Goal: Task Accomplishment & Management: Manage account settings

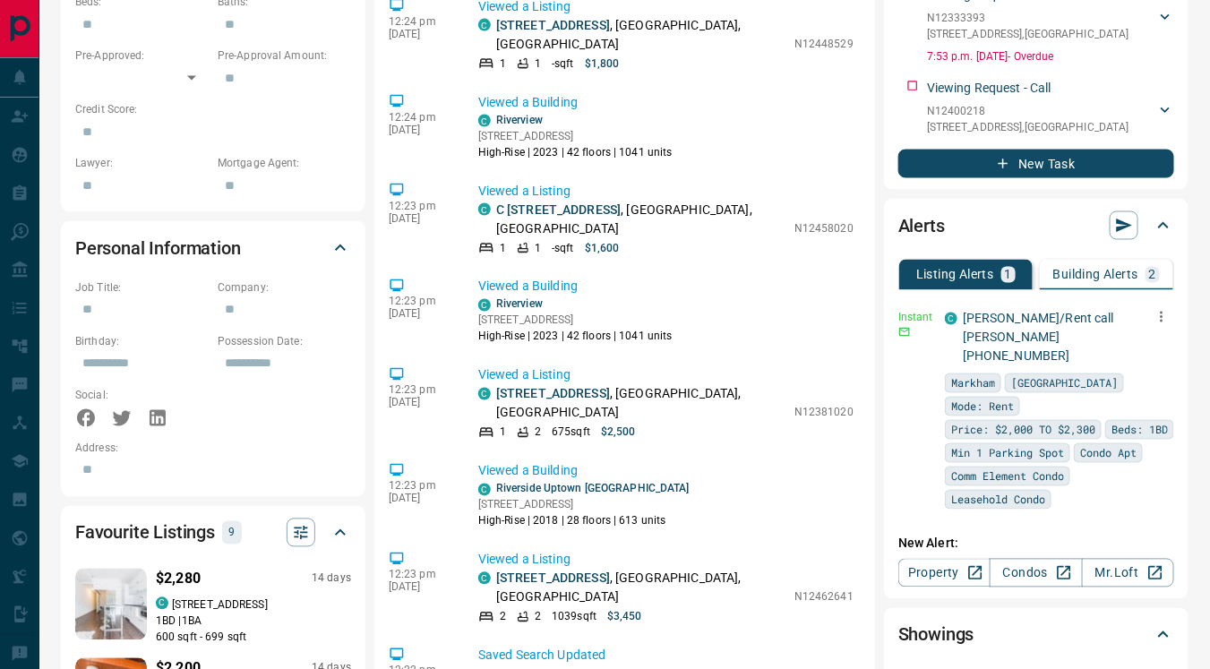
scroll to position [1000, 0]
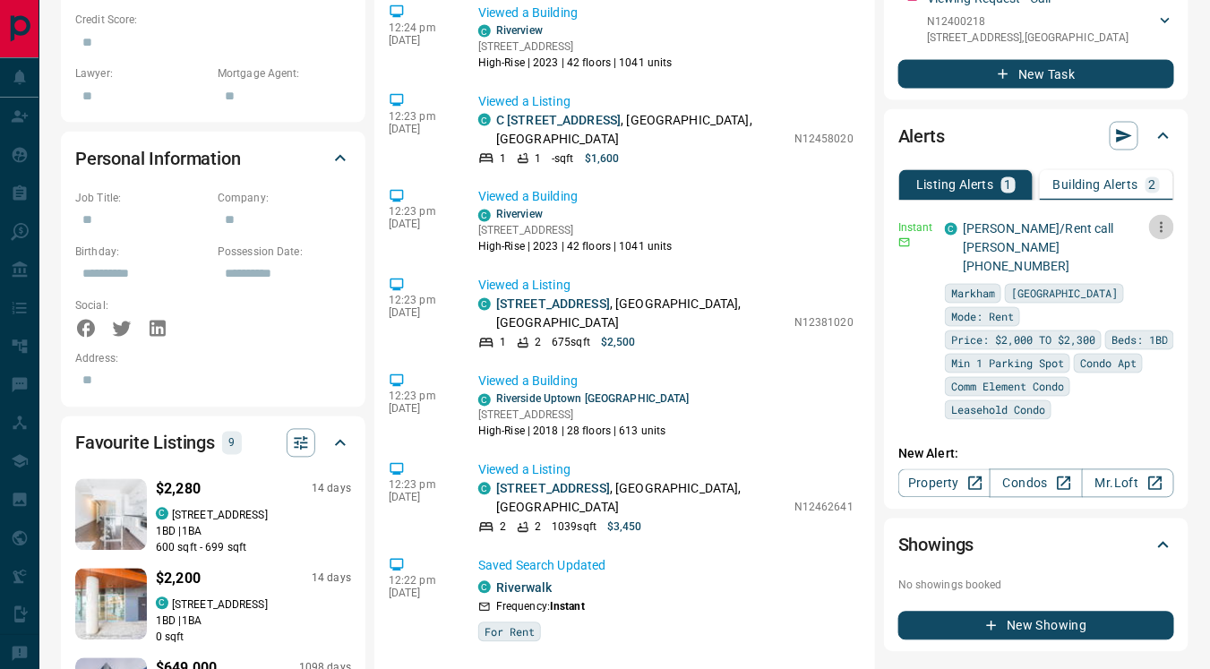
click at [1160, 230] on icon "button" at bounding box center [1162, 227] width 16 height 16
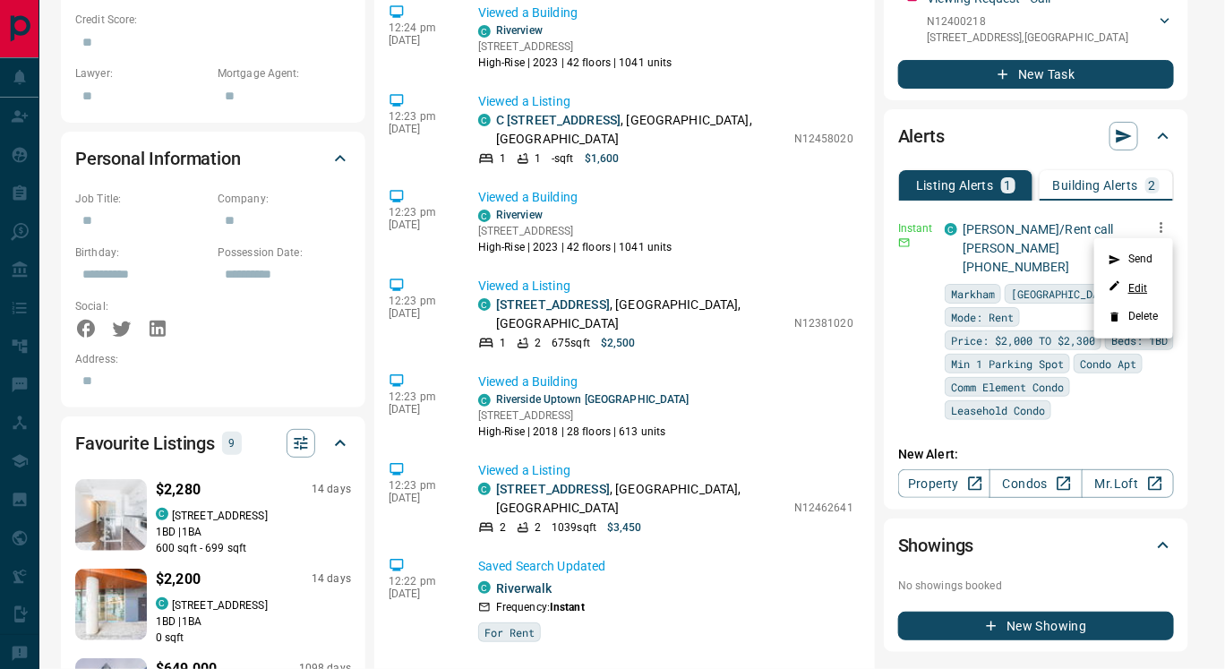
click at [1137, 291] on link "Edit" at bounding box center [1128, 287] width 39 height 17
click at [871, 101] on div at bounding box center [612, 334] width 1225 height 669
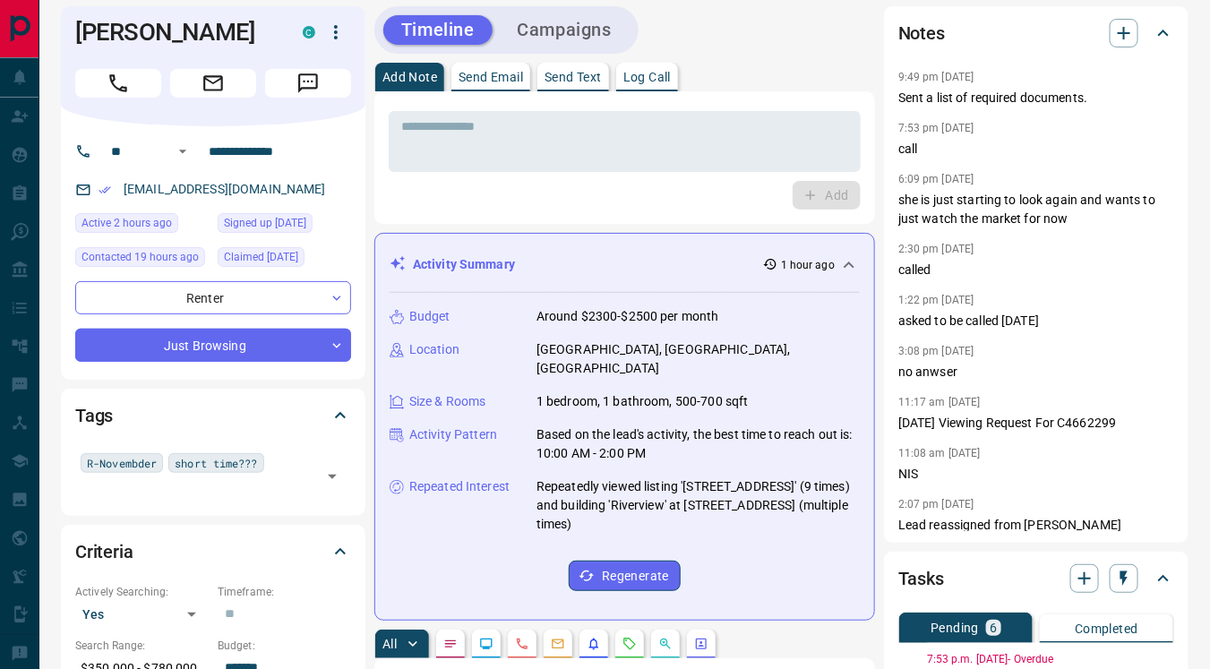
scroll to position [0, 0]
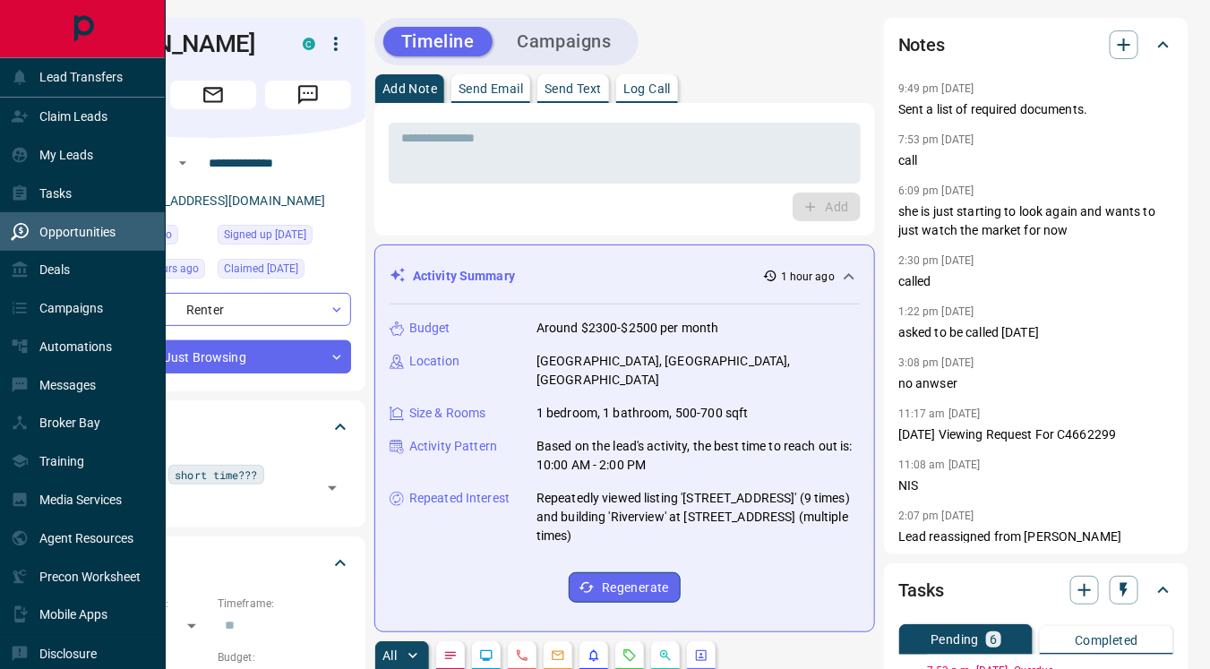
click at [79, 225] on p "Opportunities" at bounding box center [77, 232] width 76 height 14
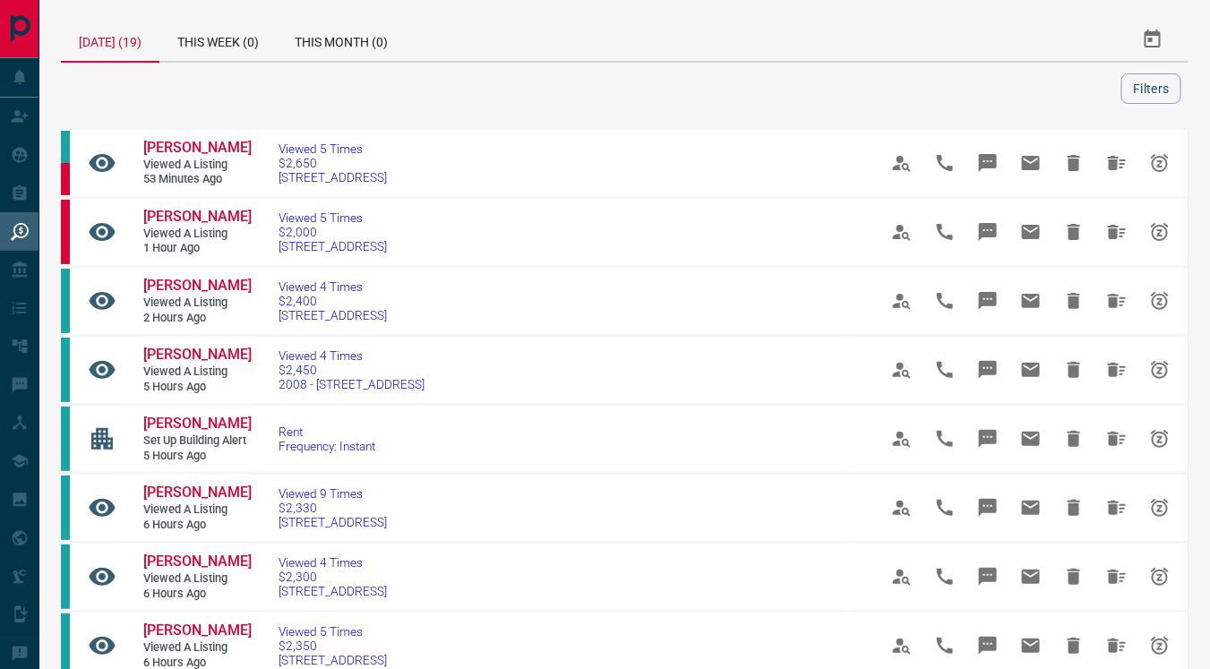
click at [133, 47] on div "[DATE] (19)" at bounding box center [110, 40] width 99 height 45
click at [133, 39] on div "[DATE] (19)" at bounding box center [110, 40] width 99 height 45
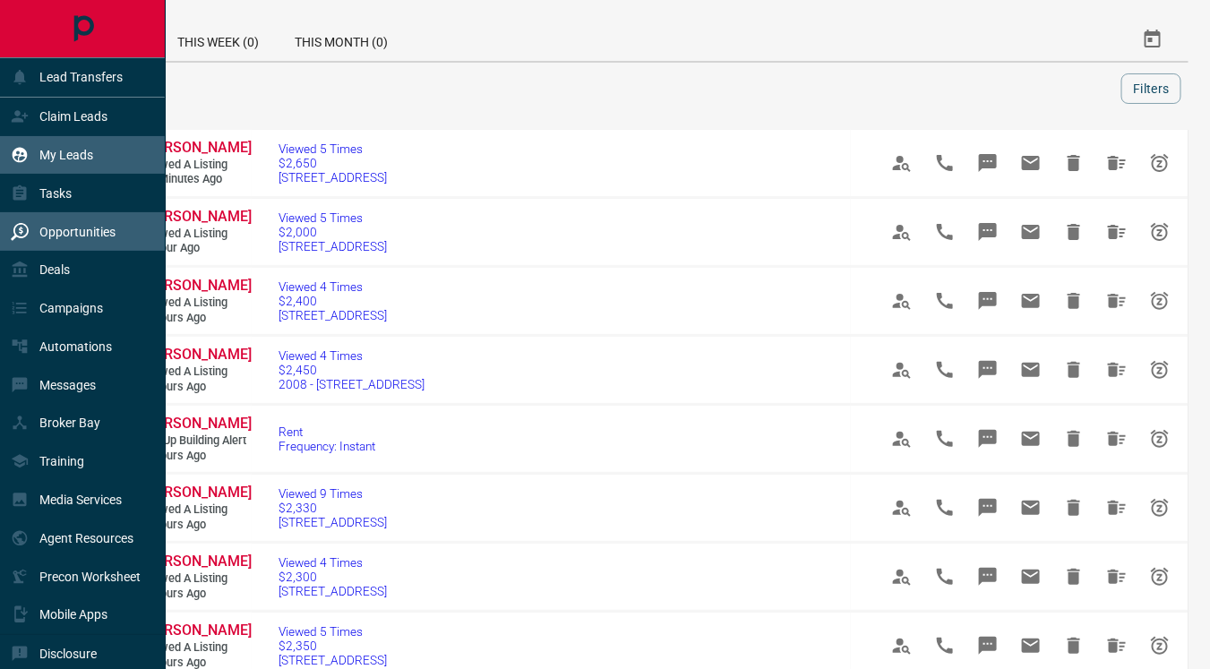
click at [89, 150] on p "My Leads" at bounding box center [66, 155] width 54 height 14
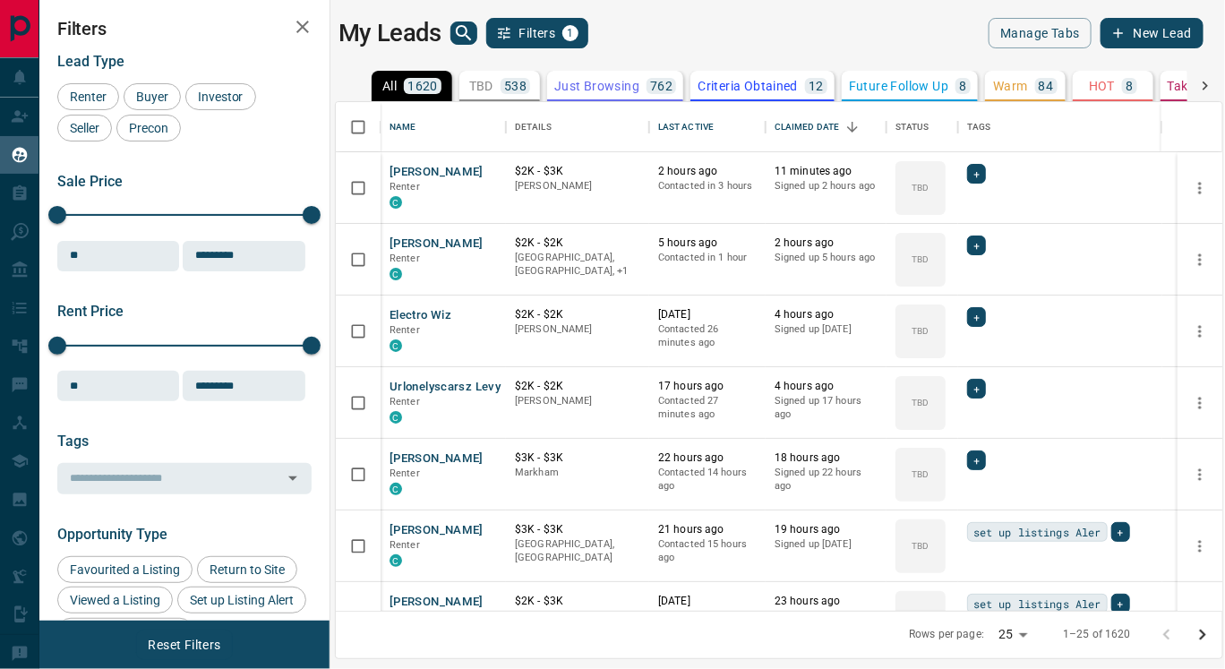
scroll to position [494, 871]
click at [1205, 87] on icon at bounding box center [1205, 86] width 5 height 9
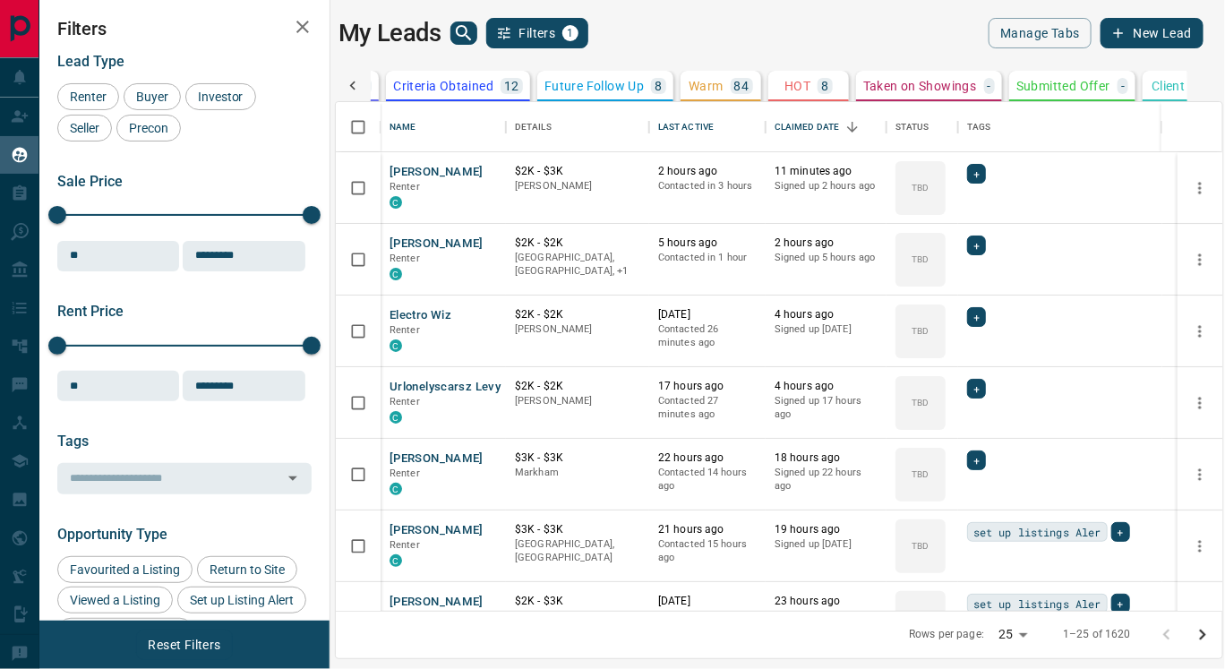
scroll to position [0, 339]
click at [1132, 85] on p "Client" at bounding box center [1133, 86] width 33 height 13
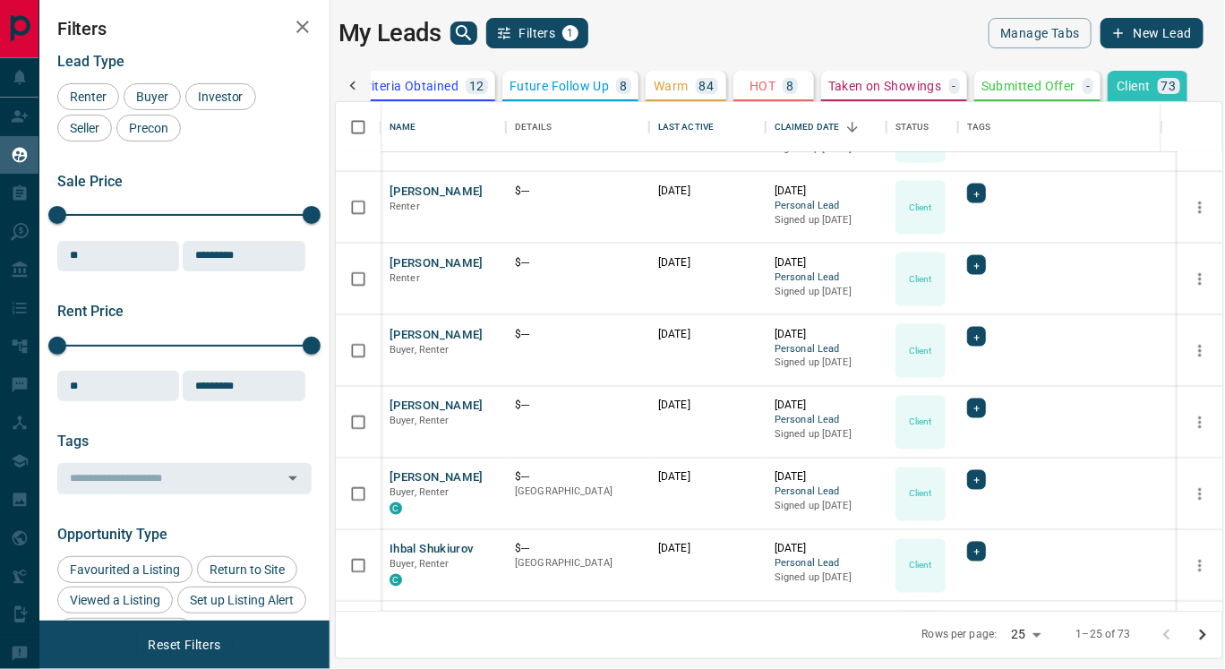
scroll to position [1331, 0]
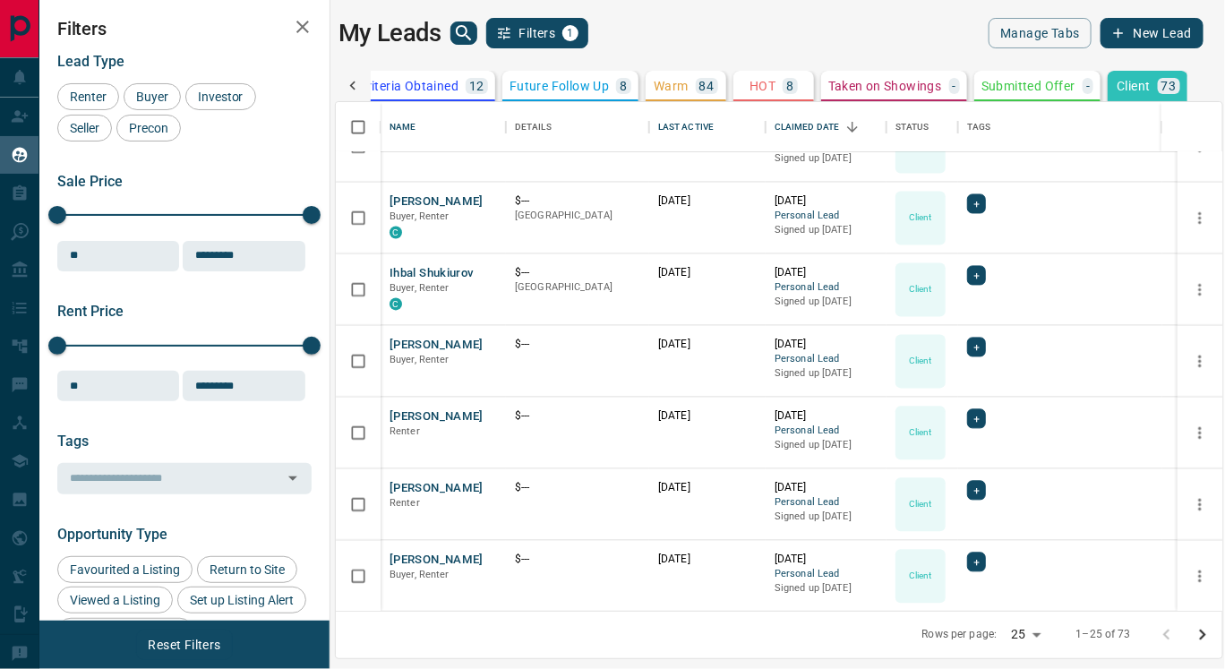
click at [1027, 629] on body "Lead Transfers Claim Leads My Leads Tasks Opportunities Deals Campaigns Automat…" at bounding box center [612, 323] width 1225 height 647
click at [1025, 629] on li "100" at bounding box center [1030, 634] width 47 height 27
type input "***"
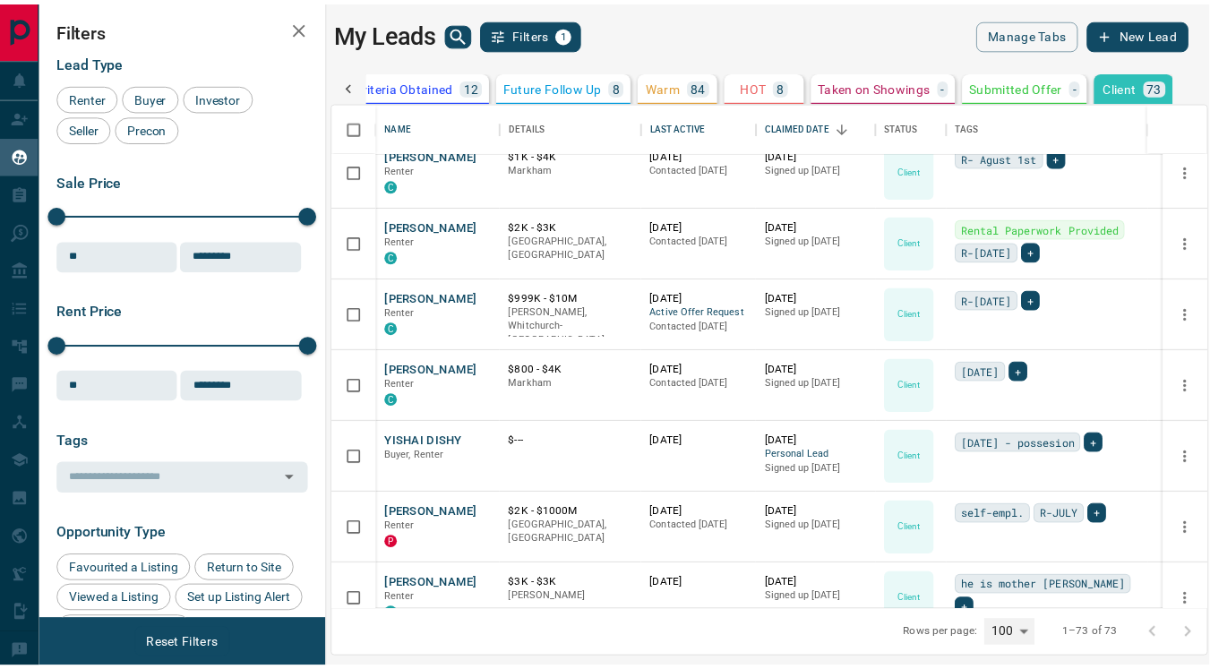
scroll to position [0, 0]
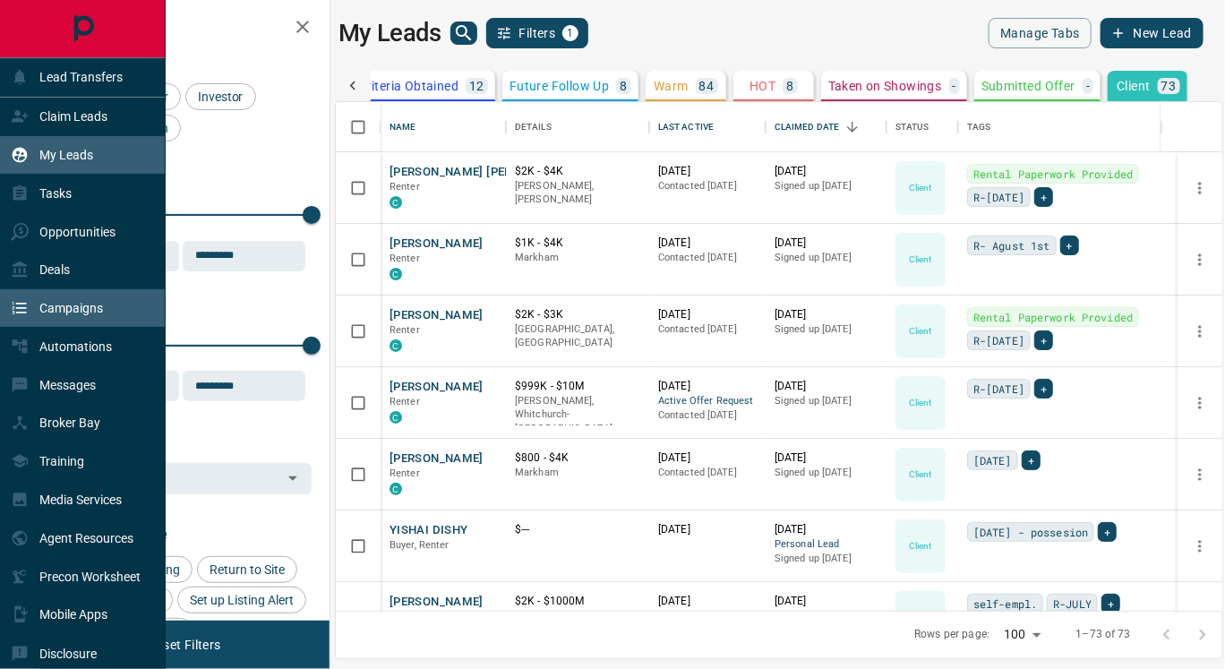
click at [101, 312] on p "Campaigns" at bounding box center [71, 308] width 64 height 14
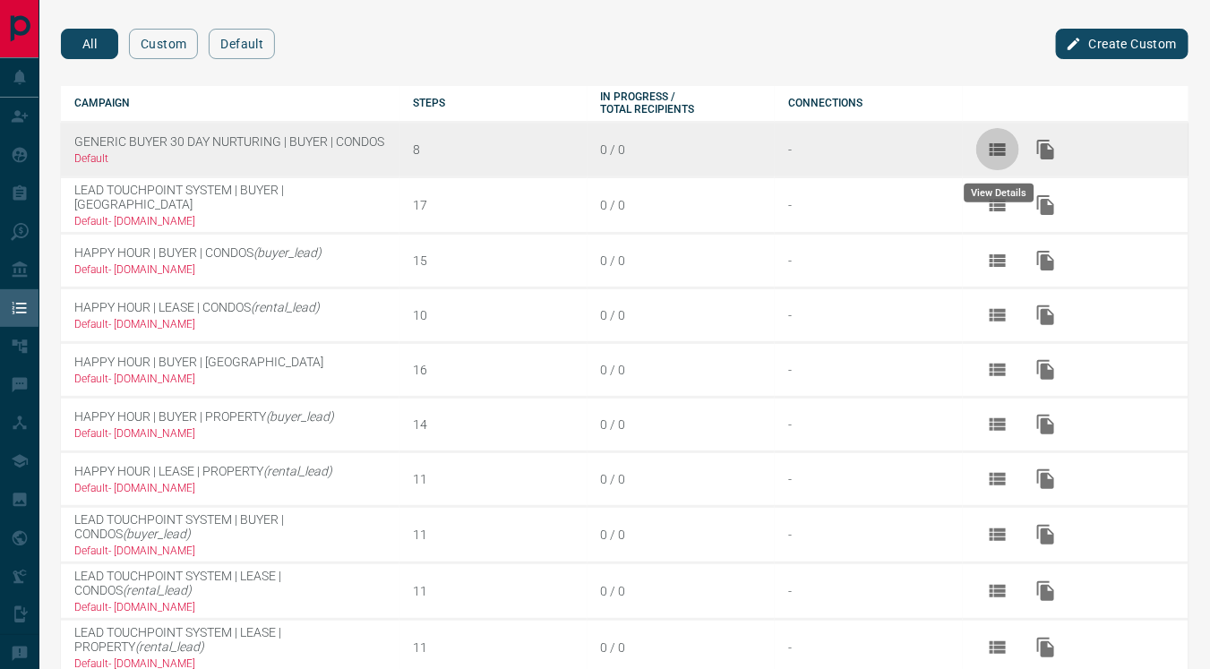
click at [1000, 149] on icon "View Details" at bounding box center [998, 149] width 16 height 13
